Goal: Task Accomplishment & Management: Manage account settings

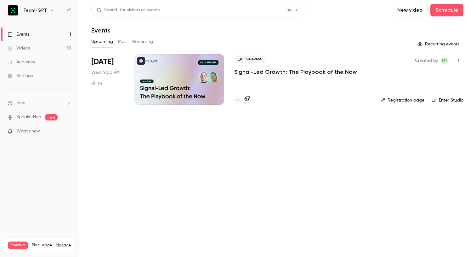
click at [318, 72] on p "Signal-Led Growth: The Playbook of the Now" at bounding box center [295, 72] width 123 height 8
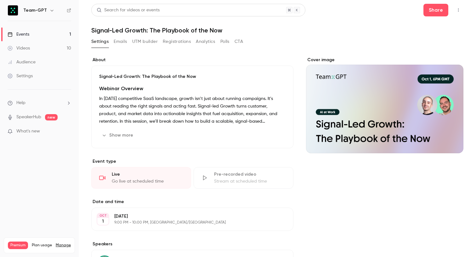
click at [172, 42] on button "Registrations" at bounding box center [177, 42] width 28 height 10
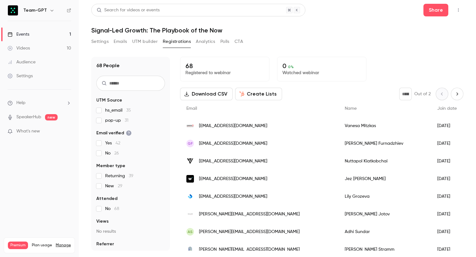
click at [93, 40] on button "Settings" at bounding box center [99, 42] width 17 height 10
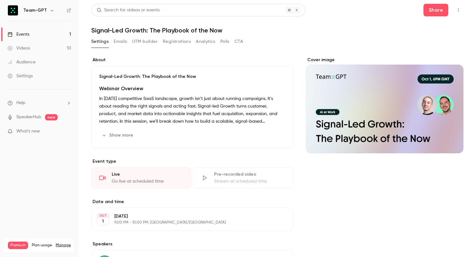
click at [59, 32] on link "Events 1" at bounding box center [39, 34] width 79 height 14
